Goal: Task Accomplishment & Management: Manage account settings

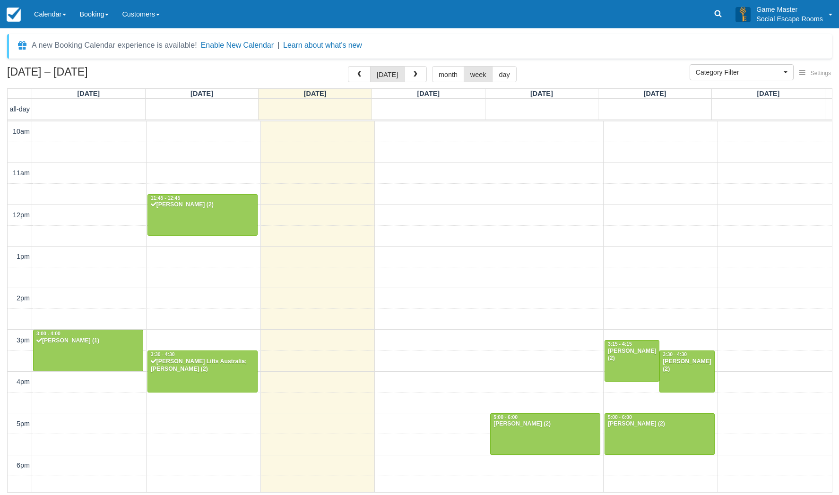
select select
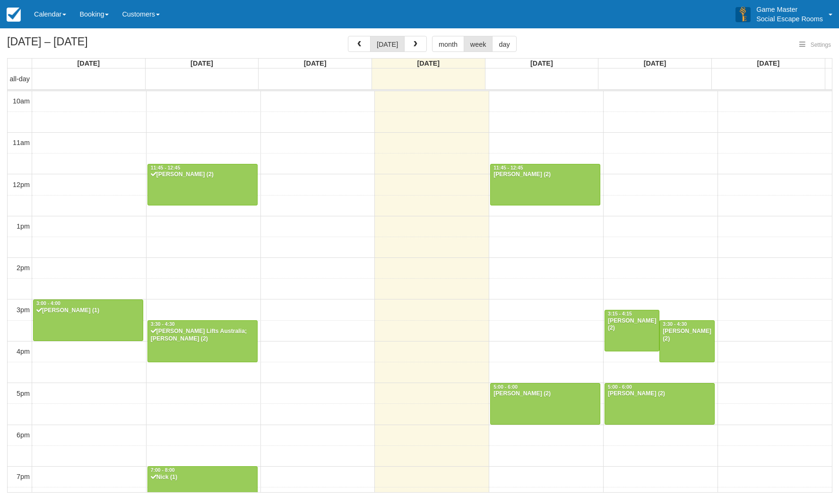
select select
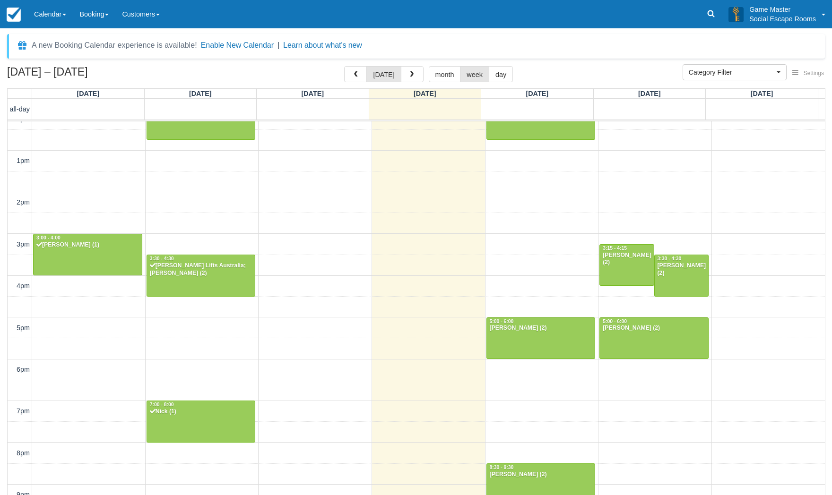
scroll to position [120, 0]
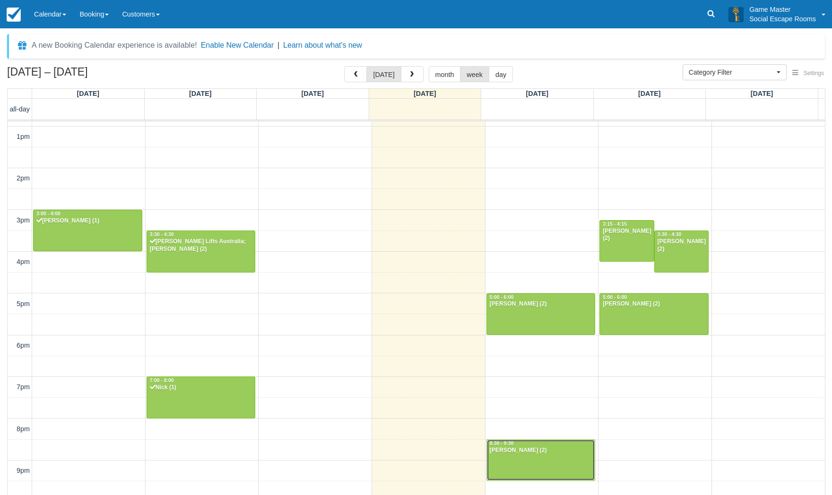
click at [516, 460] on div at bounding box center [541, 460] width 108 height 41
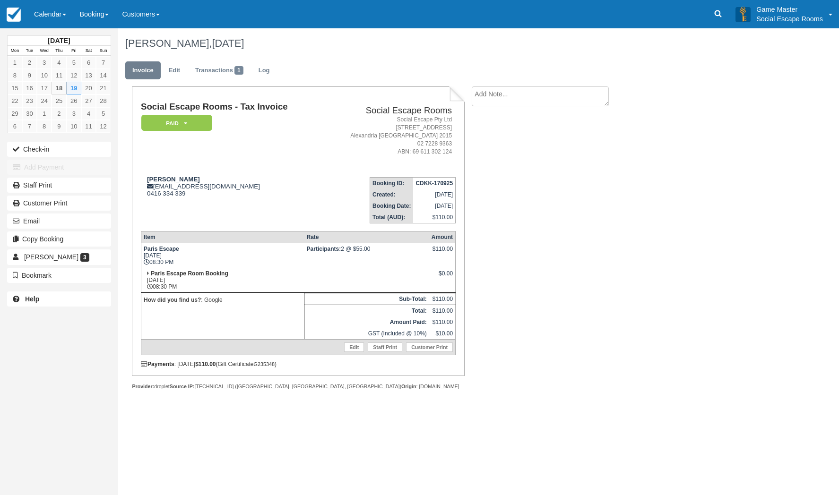
click at [530, 90] on textarea at bounding box center [540, 96] width 137 height 20
paste textarea "Good morning, I hope this email finds you well. I am just contacting you with r…"
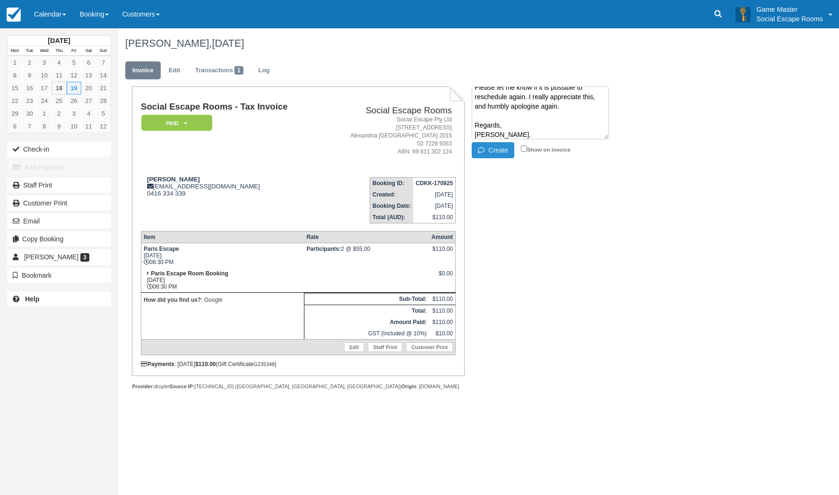
type textarea "Good morning, I hope this email finds you well. I am just contacting you with r…"
click at [501, 150] on button "Create" at bounding box center [493, 150] width 43 height 16
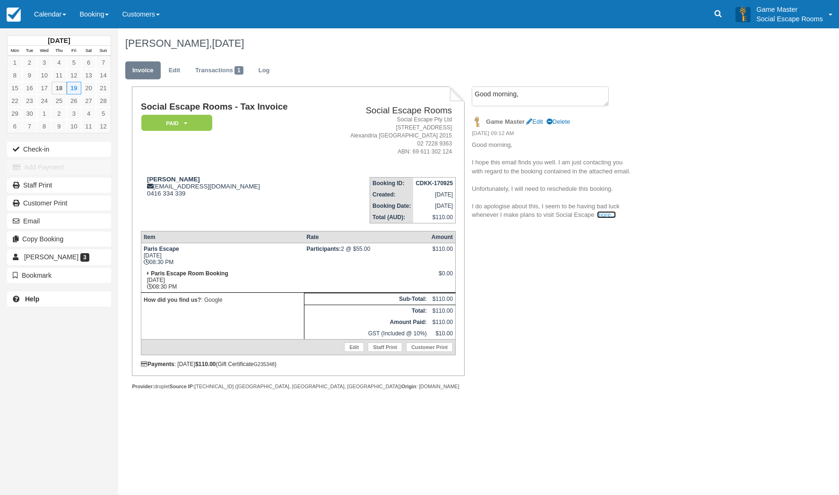
click at [604, 213] on link "more..." at bounding box center [606, 214] width 19 height 7
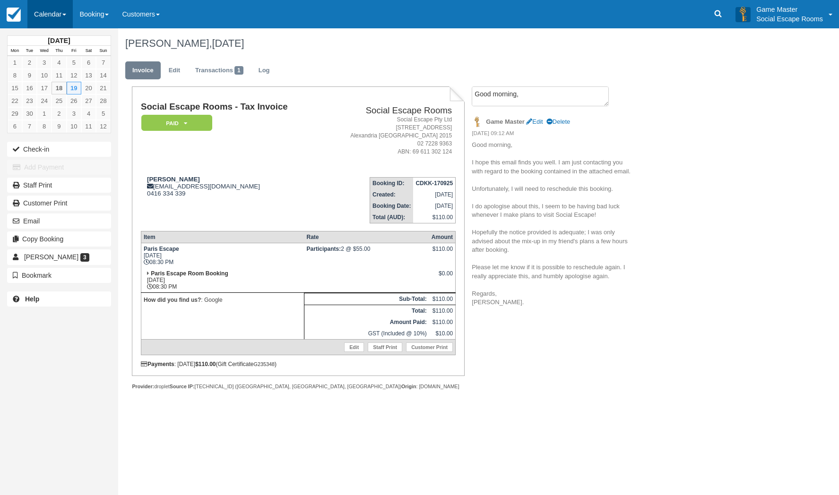
click at [35, 23] on link "Calendar" at bounding box center [49, 14] width 45 height 28
click at [63, 105] on link "Week" at bounding box center [65, 109] width 75 height 20
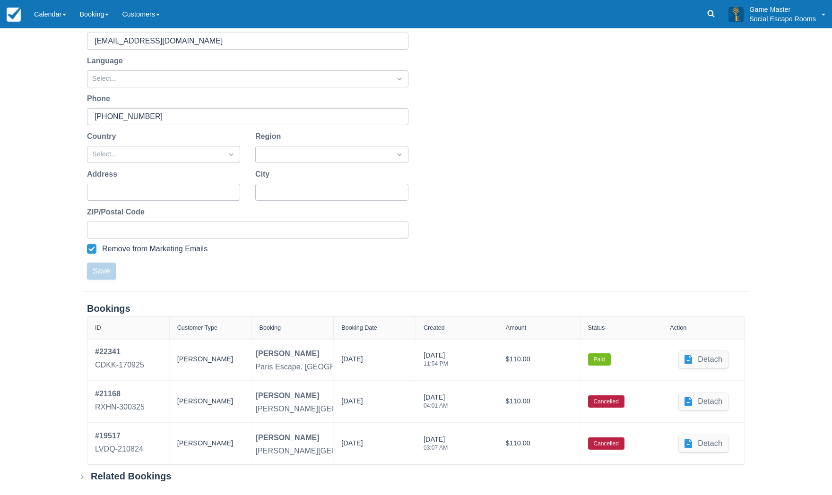
scroll to position [151, 0]
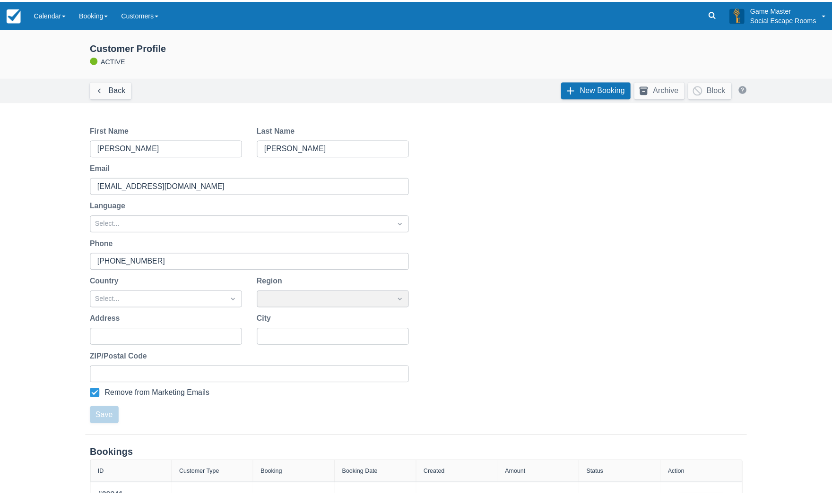
scroll to position [151, 0]
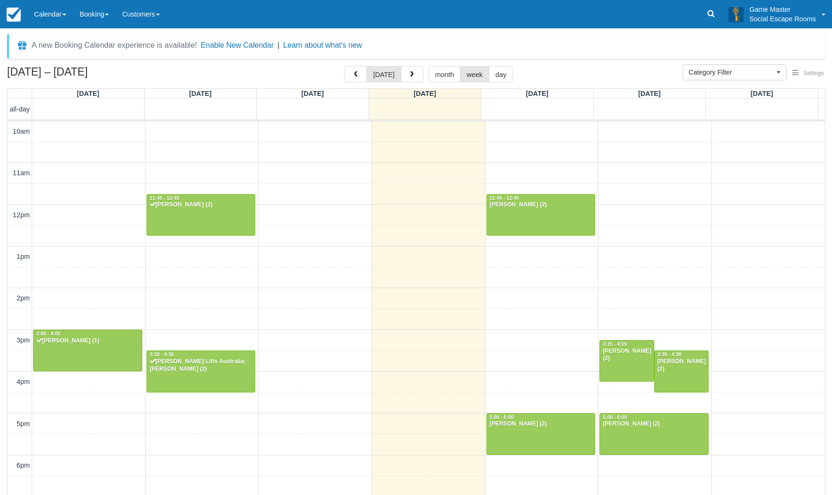
select select
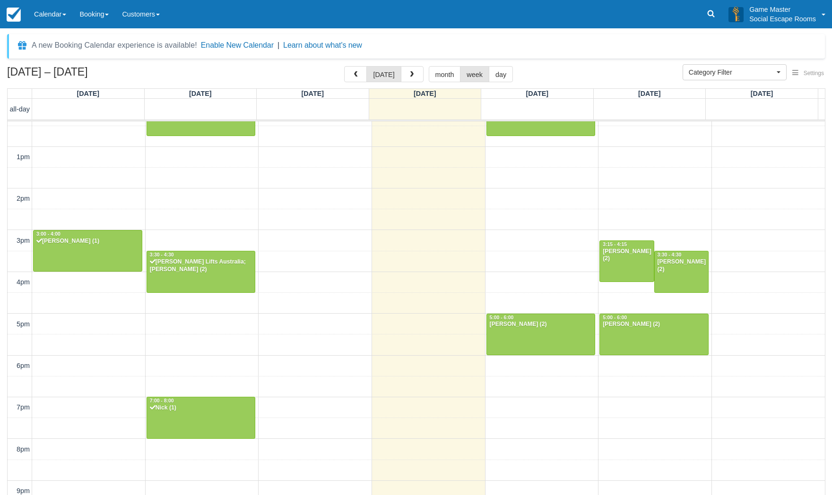
scroll to position [120, 0]
